Goal: Task Accomplishment & Management: Complete application form

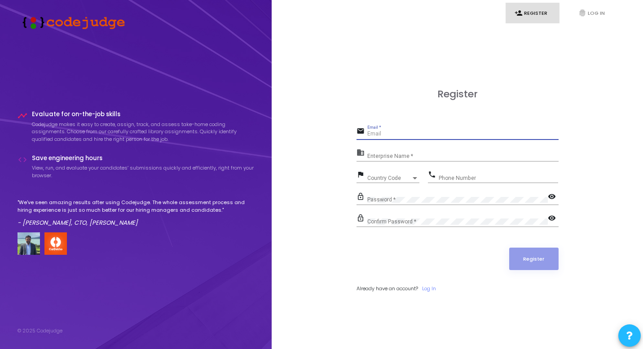
click at [390, 136] on input "Email *" at bounding box center [462, 134] width 191 height 6
click at [400, 155] on input "Enterprise Name *" at bounding box center [462, 156] width 191 height 6
click at [389, 134] on input "Email *" at bounding box center [462, 134] width 191 height 6
click at [517, 17] on icon "person_add" at bounding box center [518, 13] width 8 height 8
click at [380, 136] on input "Email *" at bounding box center [462, 134] width 191 height 6
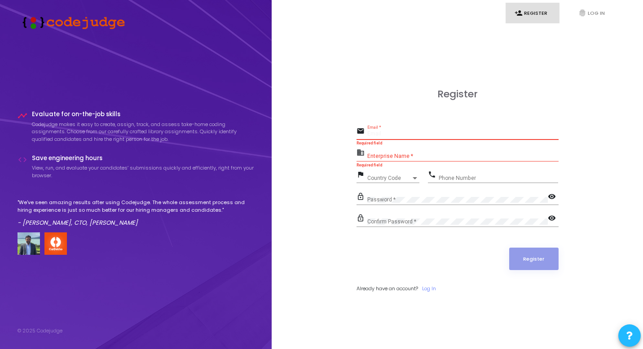
type input "D"
type input "[EMAIL_ADDRESS][DOMAIN_NAME]"
click at [392, 152] on div "Enterprise Name *" at bounding box center [462, 154] width 191 height 14
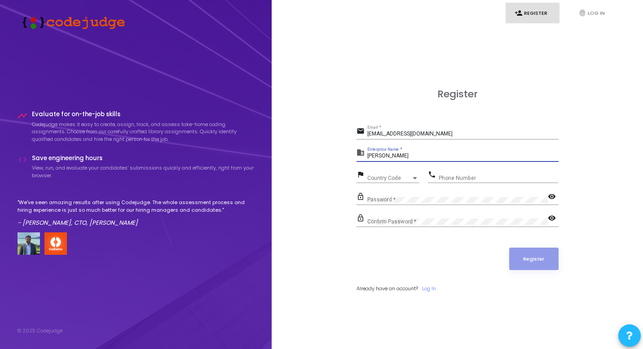
type input "[PERSON_NAME]"
click at [368, 176] on span "Country Code" at bounding box center [389, 177] width 44 height 5
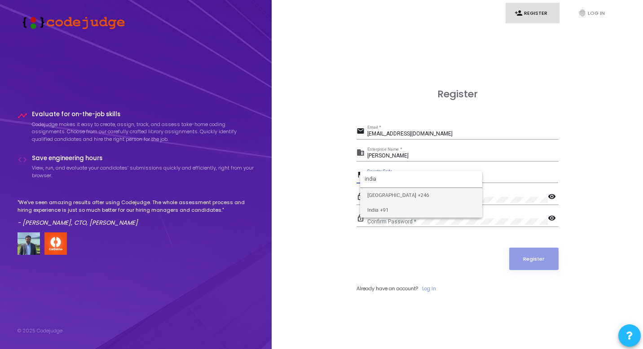
type input "india"
click at [389, 209] on span "India +91" at bounding box center [421, 210] width 108 height 15
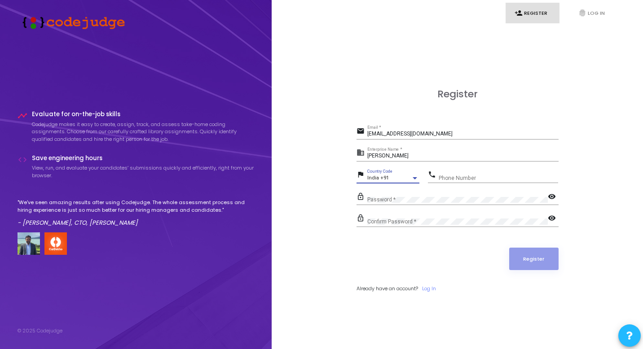
click at [461, 175] on input "Phone Number" at bounding box center [497, 178] width 119 height 6
type input "7065923681"
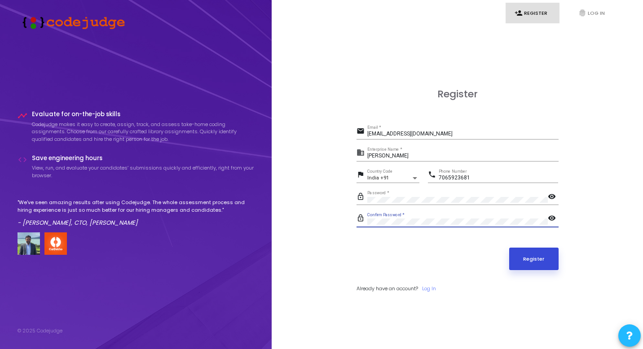
click at [535, 254] on button "Register" at bounding box center [533, 259] width 49 height 22
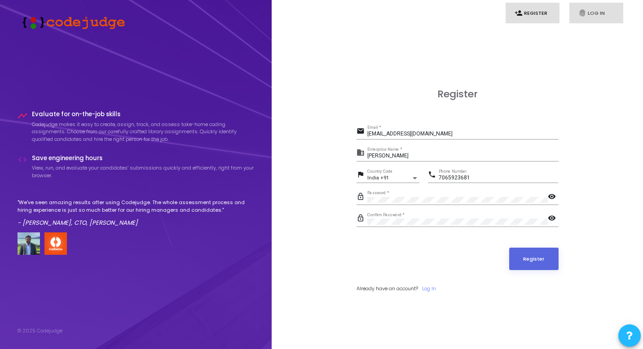
click at [582, 15] on icon "fingerprint" at bounding box center [582, 13] width 8 height 8
